Goal: Task Accomplishment & Management: Manage account settings

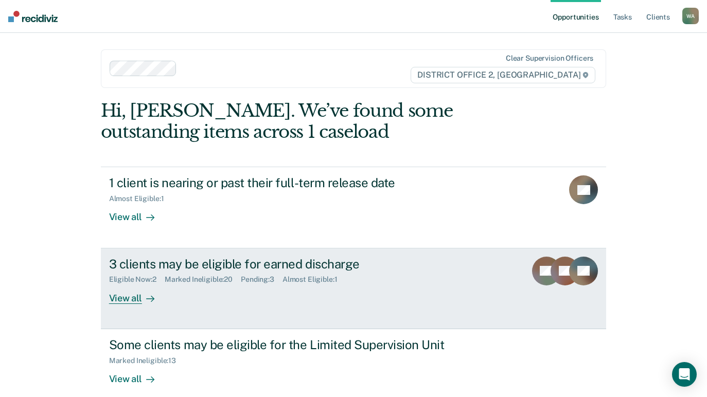
click at [127, 299] on div "View all" at bounding box center [138, 294] width 58 height 20
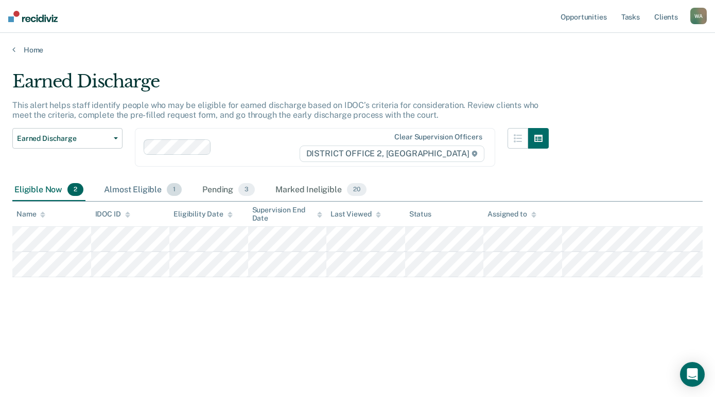
click at [144, 186] on div "Almost Eligible 1" at bounding box center [143, 190] width 82 height 23
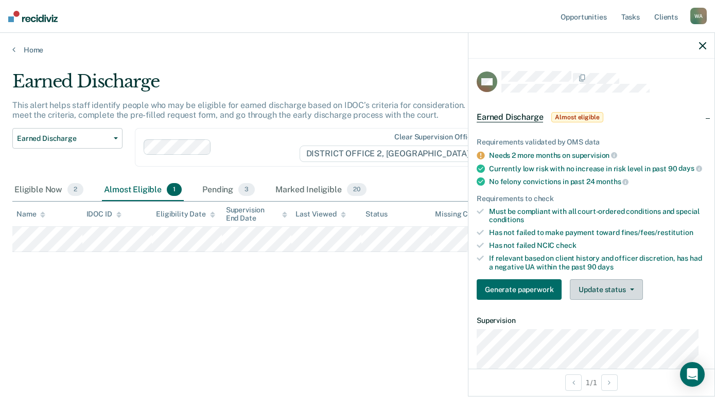
click at [629, 300] on button "Update status" at bounding box center [606, 290] width 73 height 21
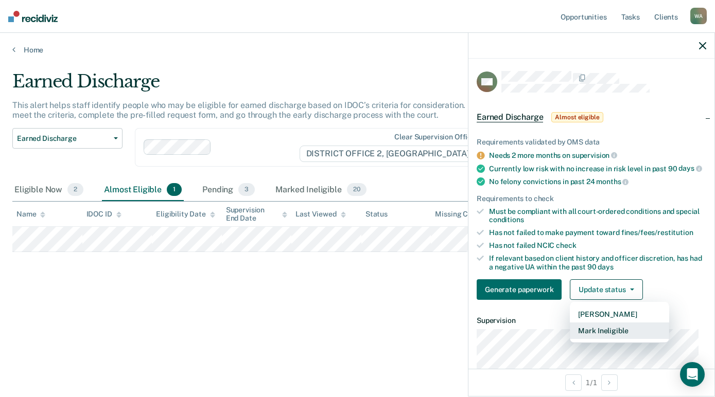
click at [622, 338] on button "Mark Ineligible" at bounding box center [619, 331] width 99 height 16
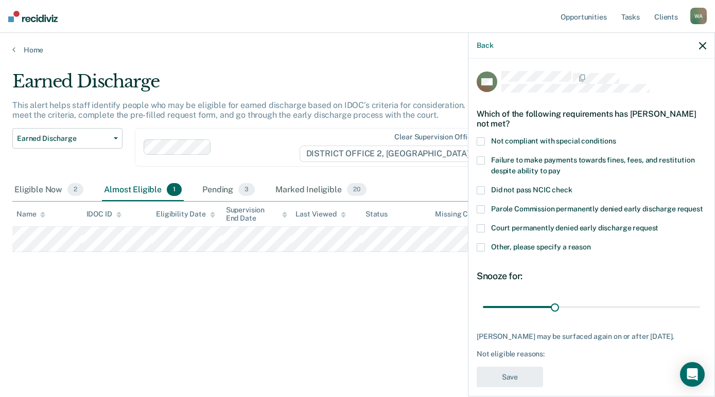
click at [484, 252] on span at bounding box center [481, 248] width 8 height 8
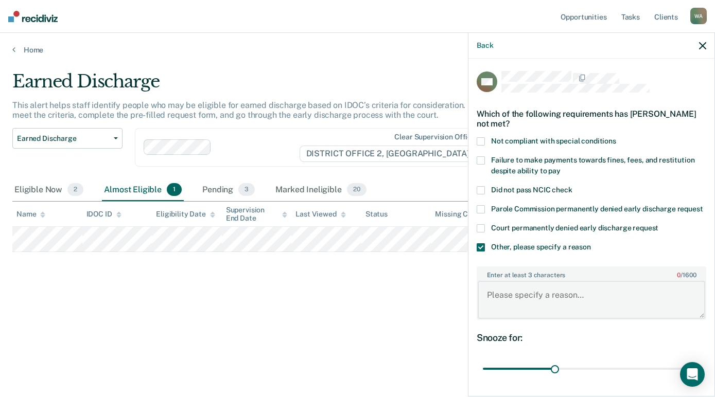
click at [535, 306] on textarea "Enter at least 3 characters 0 / 1600" at bounding box center [592, 300] width 228 height 38
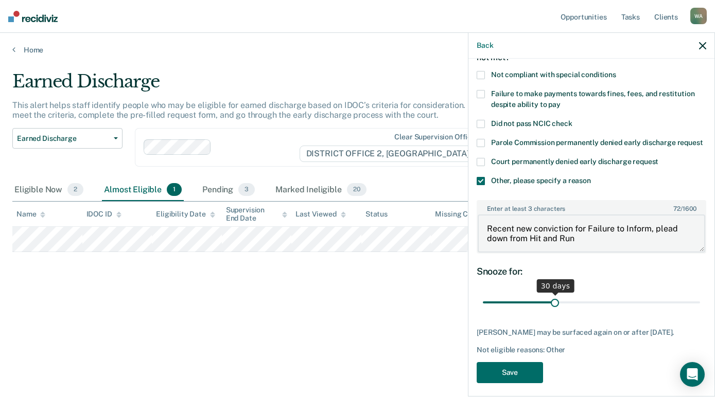
scroll to position [90, 0]
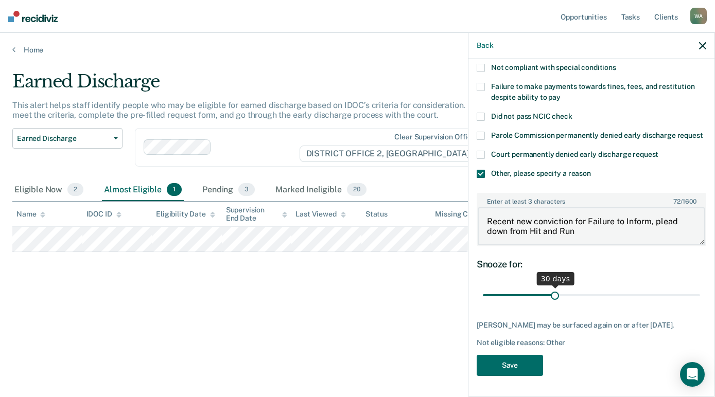
type textarea "Recent new conviction for Failure to Inform, plead down from Hit and Run"
drag, startPoint x: 553, startPoint y: 291, endPoint x: 713, endPoint y: 292, distance: 159.1
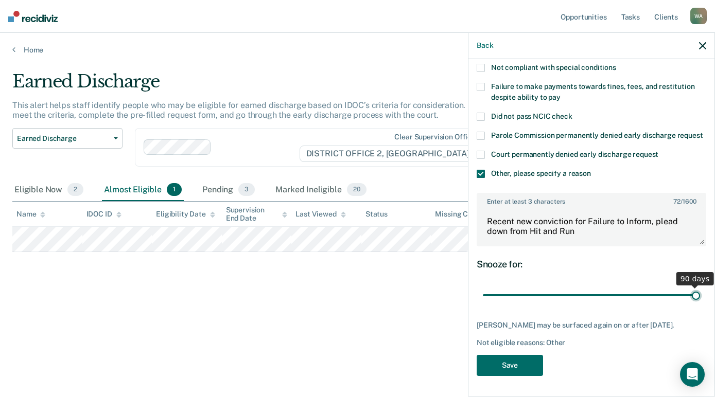
type input "90"
click at [700, 292] on input "range" at bounding box center [591, 296] width 217 height 18
click at [512, 367] on button "Save" at bounding box center [510, 365] width 66 height 21
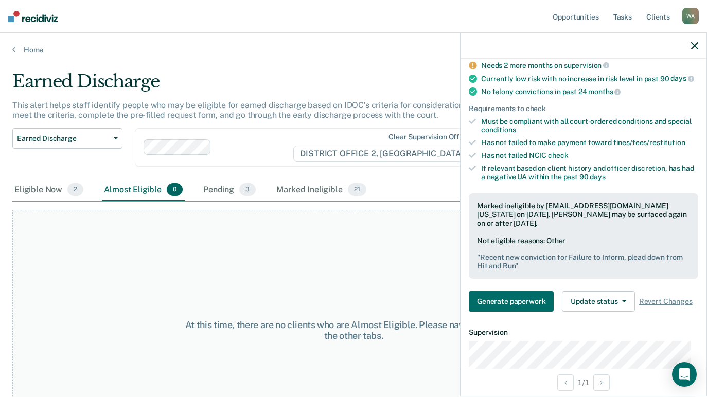
click at [696, 44] on icon "button" at bounding box center [694, 45] width 7 height 7
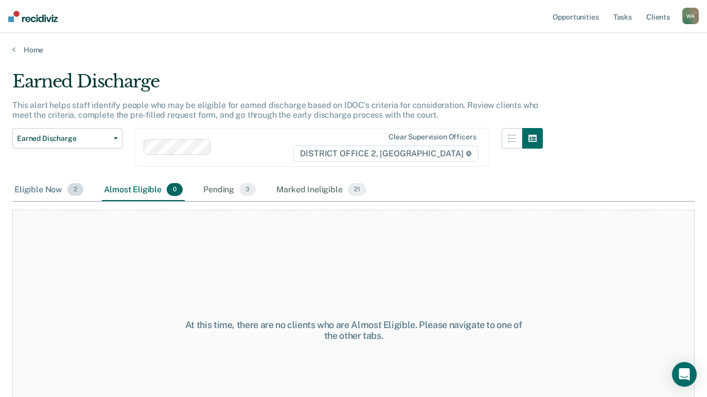
click at [37, 193] on div "Eligible Now 2" at bounding box center [48, 190] width 73 height 23
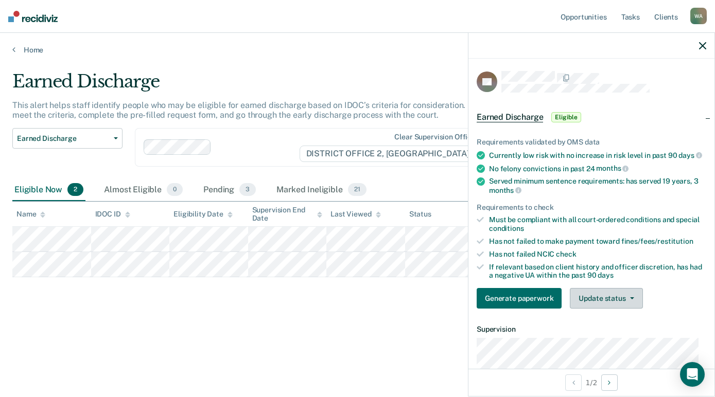
click at [627, 303] on button "Update status" at bounding box center [606, 298] width 73 height 21
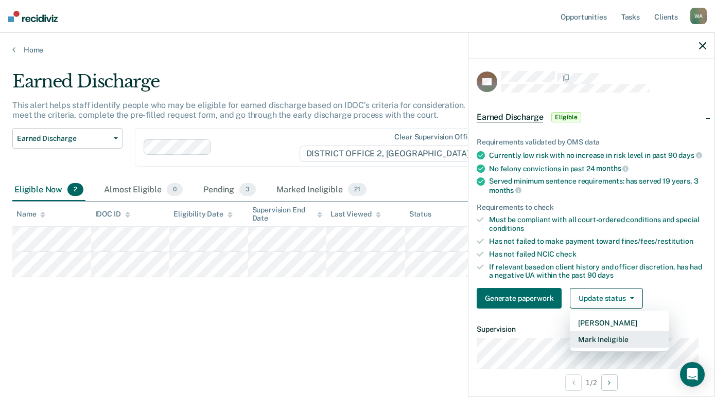
click at [617, 348] on button "Mark Ineligible" at bounding box center [619, 340] width 99 height 16
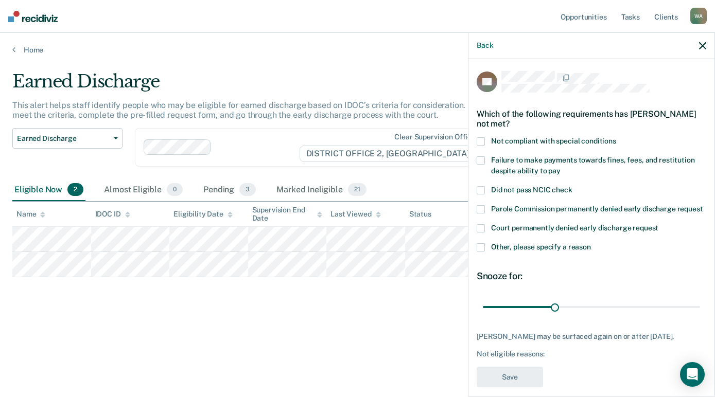
click at [482, 252] on span at bounding box center [481, 248] width 8 height 8
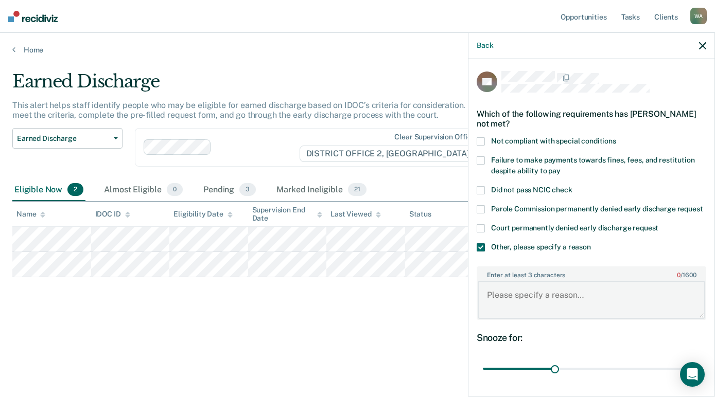
click at [527, 309] on textarea "Enter at least 3 characters 0 / 1600" at bounding box center [592, 300] width 228 height 38
type textarea "SO, must self-initiate an ED"
drag, startPoint x: 553, startPoint y: 380, endPoint x: 738, endPoint y: 381, distance: 185.3
type input "90"
click at [700, 378] on input "range" at bounding box center [591, 369] width 217 height 18
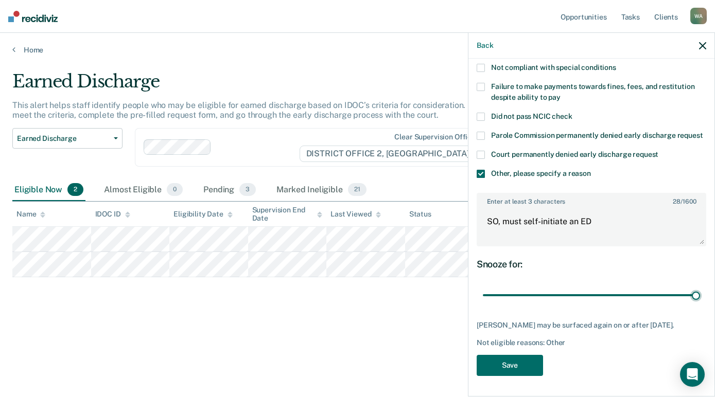
scroll to position [92, 0]
click at [508, 362] on button "Save" at bounding box center [510, 365] width 66 height 21
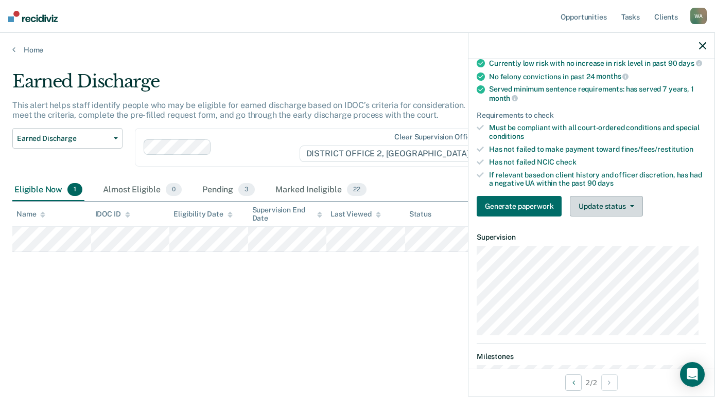
click at [626, 207] on span "button" at bounding box center [630, 206] width 8 height 2
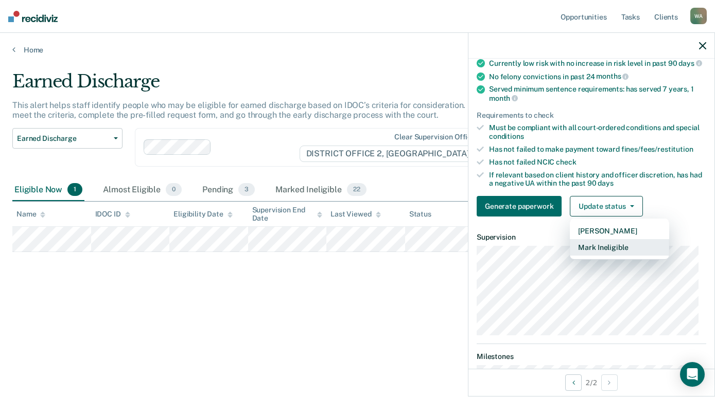
click at [623, 256] on button "Mark Ineligible" at bounding box center [619, 247] width 99 height 16
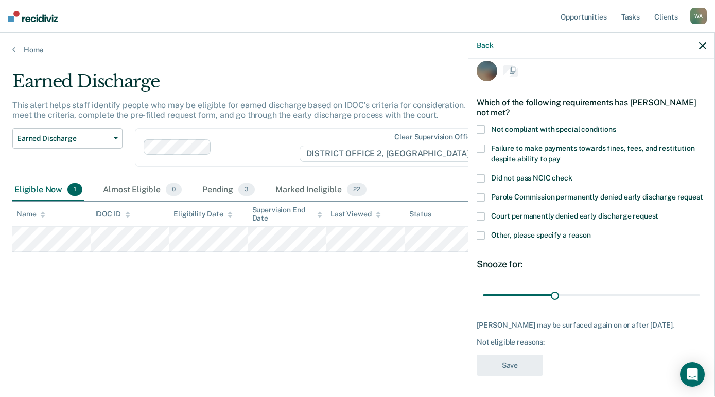
scroll to position [30, 0]
drag, startPoint x: 551, startPoint y: 287, endPoint x: 771, endPoint y: 297, distance: 219.5
type input "90"
click at [700, 297] on input "range" at bounding box center [591, 295] width 217 height 18
click at [482, 232] on span at bounding box center [481, 236] width 8 height 8
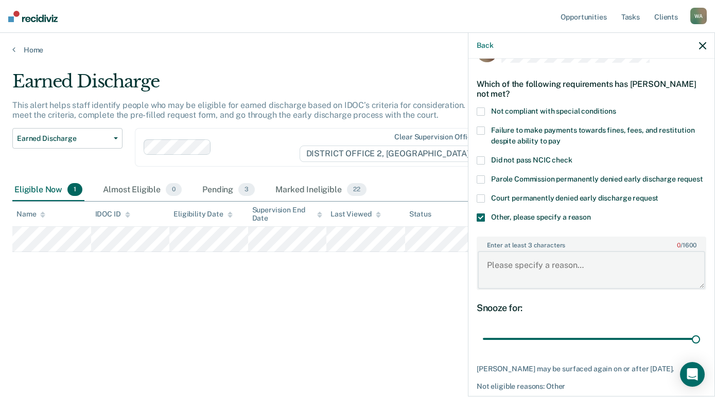
click at [504, 284] on textarea "Enter at least 3 characters 0 / 1600" at bounding box center [592, 270] width 228 height 38
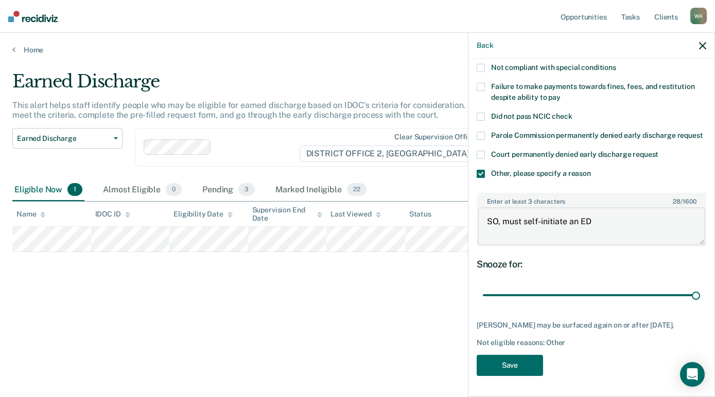
scroll to position [92, 0]
type textarea "SO, must self-initiate an ED"
click at [515, 360] on button "Save" at bounding box center [510, 365] width 66 height 21
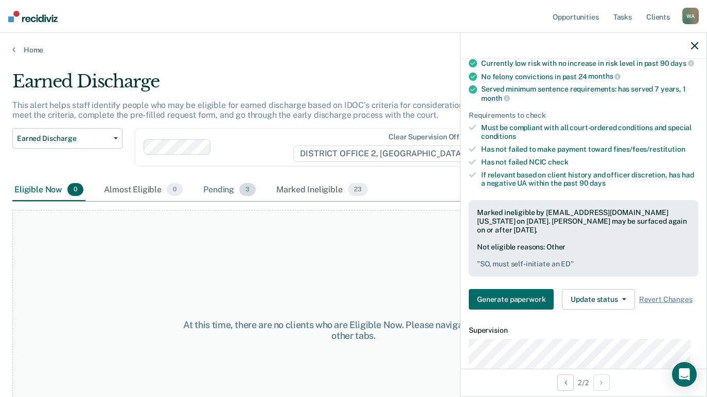
click at [222, 191] on div "Pending 3" at bounding box center [229, 190] width 57 height 23
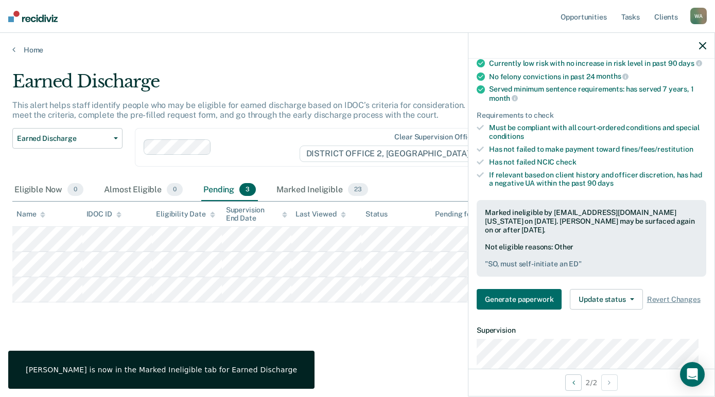
click at [704, 42] on icon "button" at bounding box center [702, 45] width 7 height 7
